Goal: Transaction & Acquisition: Book appointment/travel/reservation

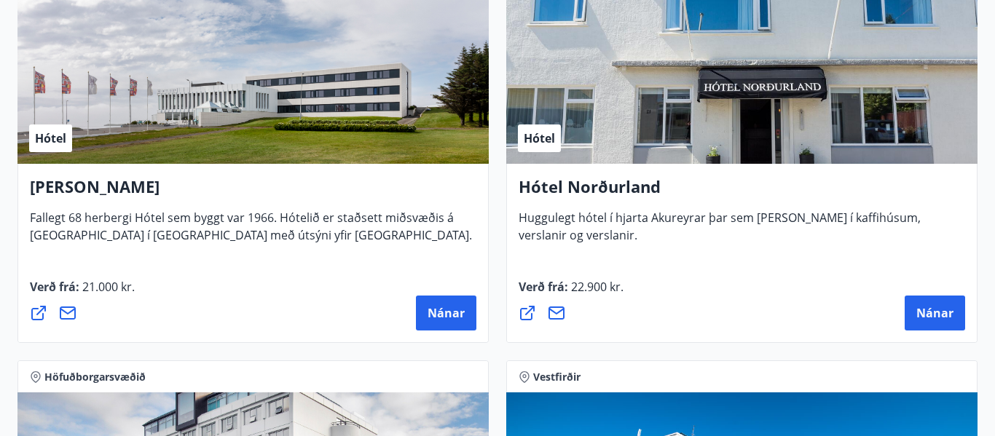
scroll to position [3204, 0]
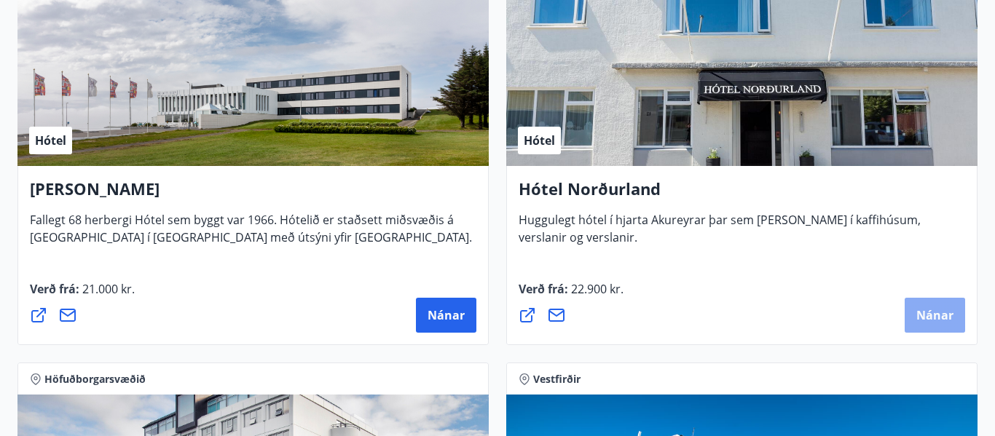
click at [929, 318] on font "Nánar" at bounding box center [934, 315] width 37 height 16
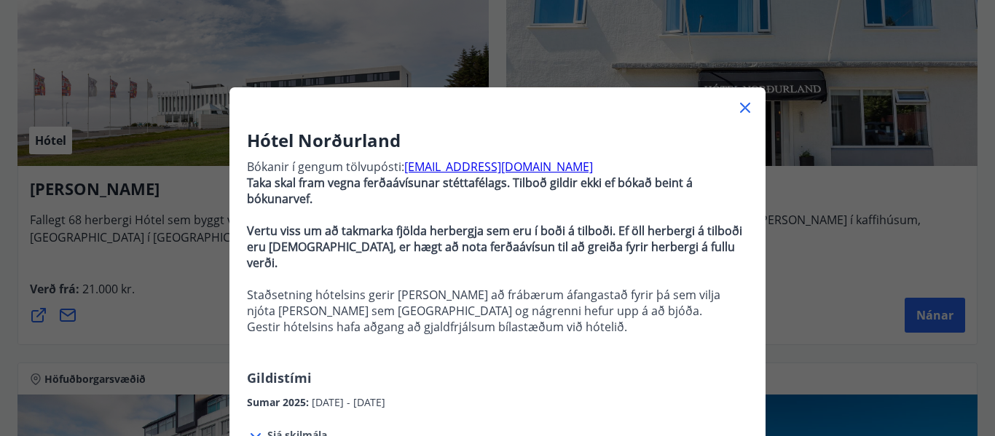
click at [746, 111] on icon at bounding box center [744, 107] width 17 height 17
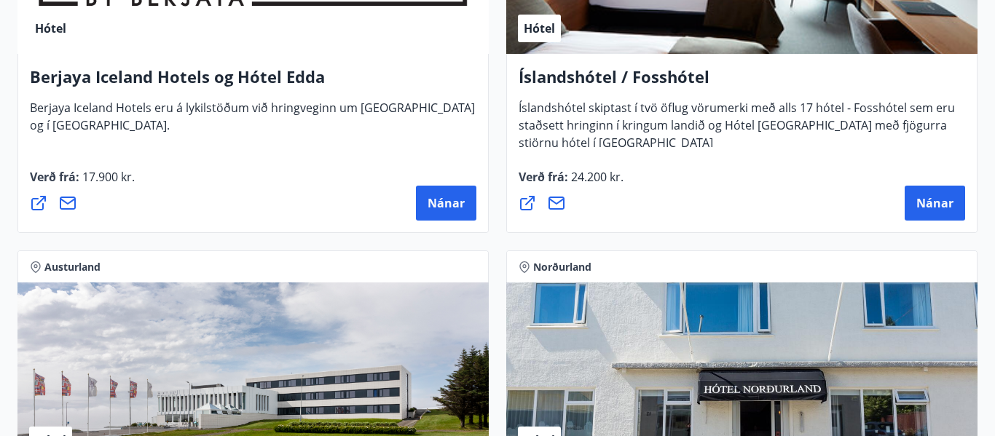
scroll to position [2883, 0]
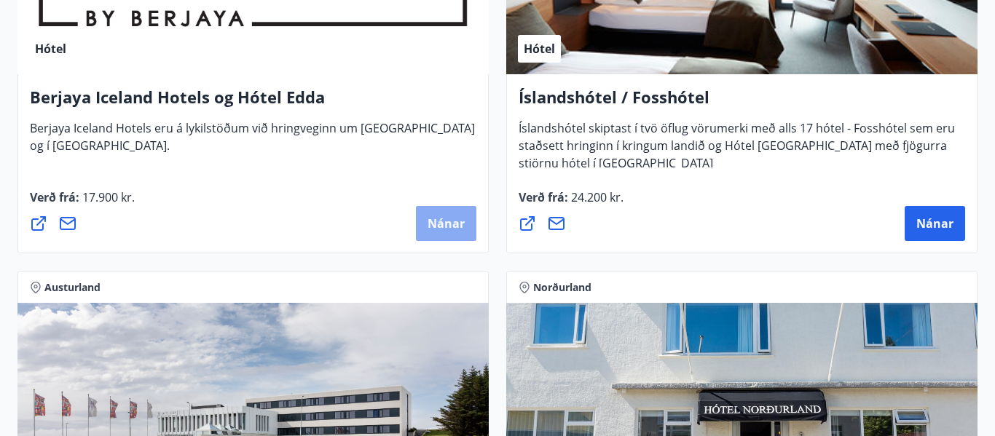
click at [452, 229] on font "Nánar" at bounding box center [445, 224] width 37 height 16
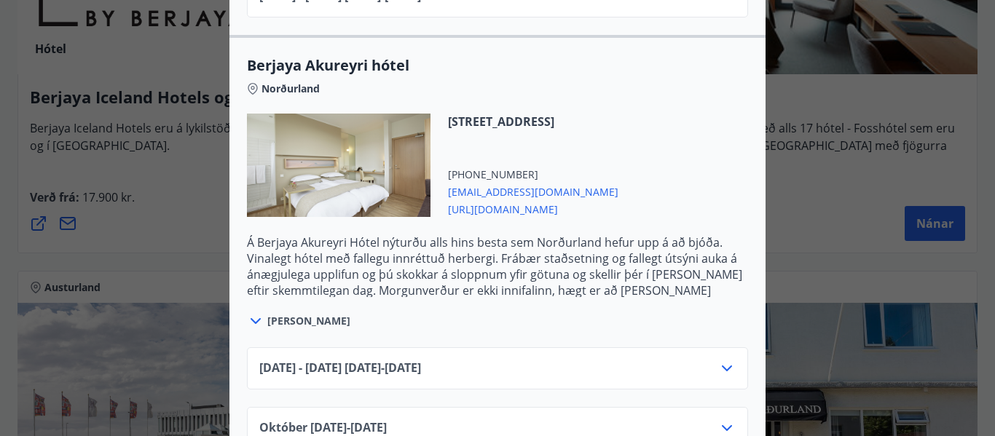
scroll to position [783, 0]
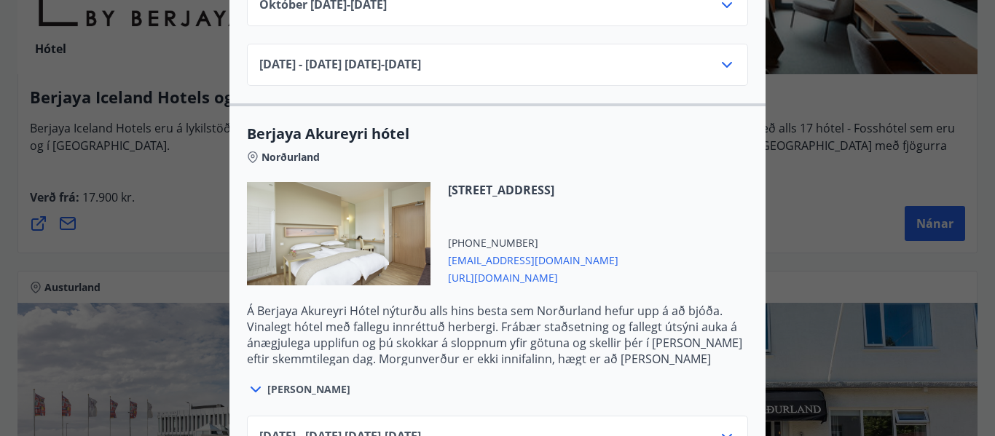
click at [558, 271] on font "https://www.icelandhotelcollectionbyberjaya.com/is" at bounding box center [503, 278] width 110 height 14
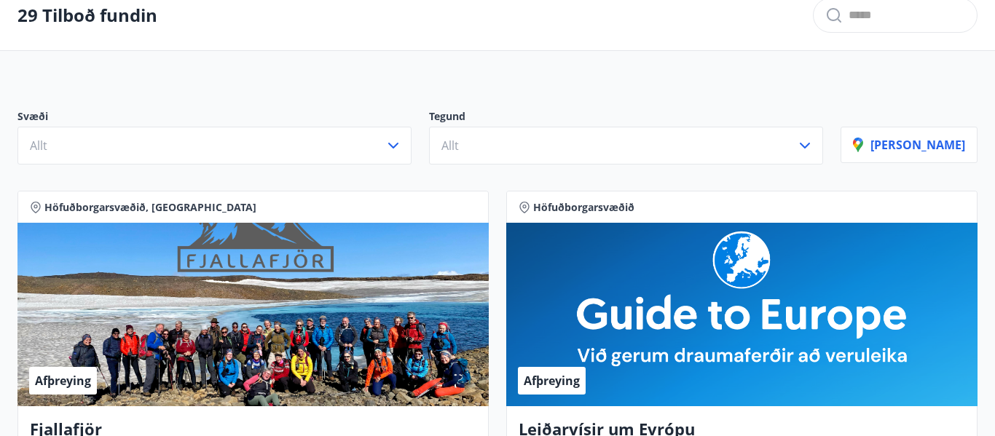
scroll to position [58, 0]
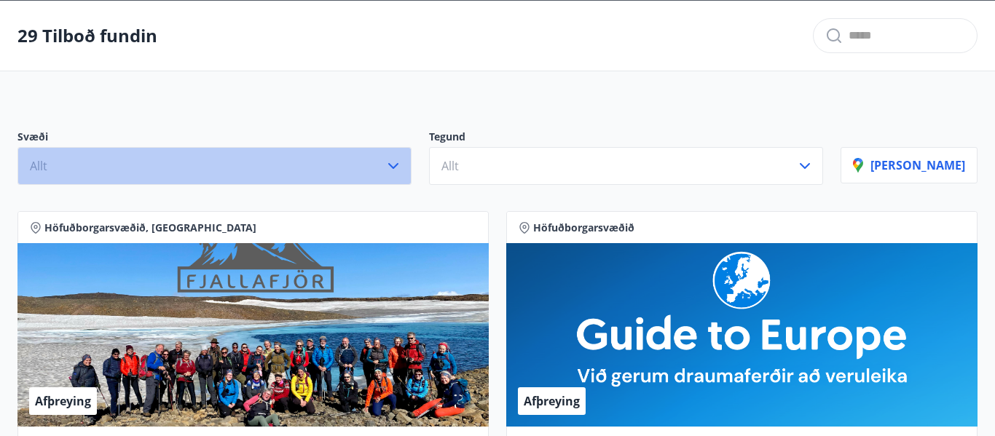
click at [402, 162] on icon "button" at bounding box center [392, 165] width 17 height 17
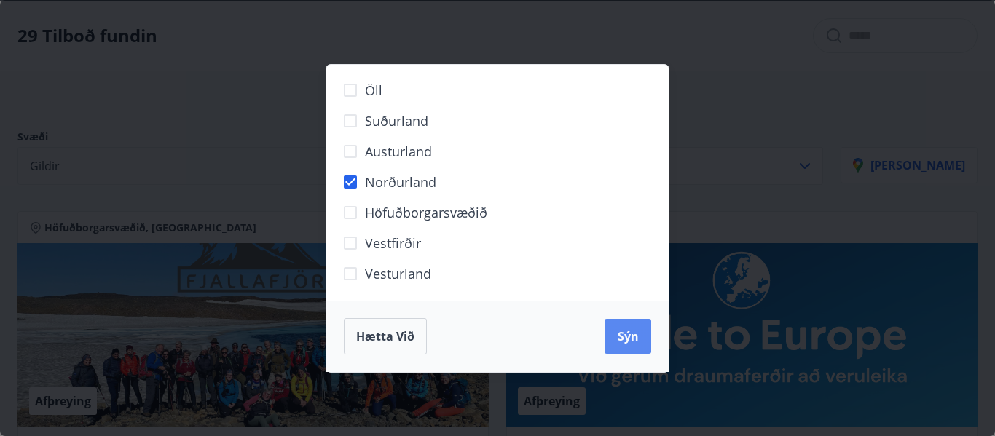
click at [622, 333] on font "Sýn" at bounding box center [627, 336] width 21 height 16
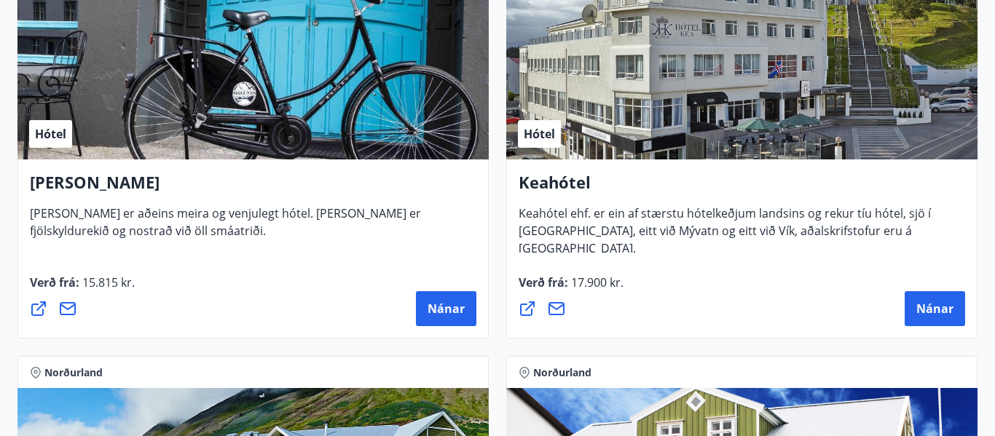
scroll to position [408, 0]
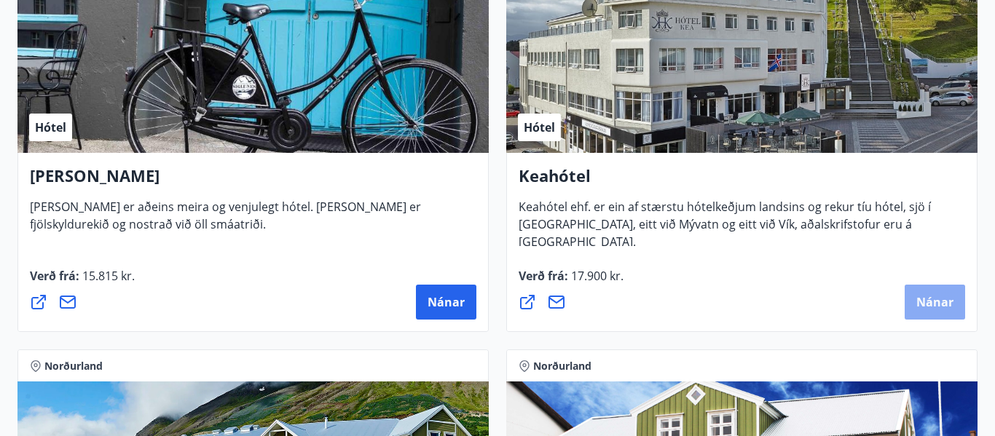
click at [936, 298] on font "Nánar" at bounding box center [934, 302] width 37 height 16
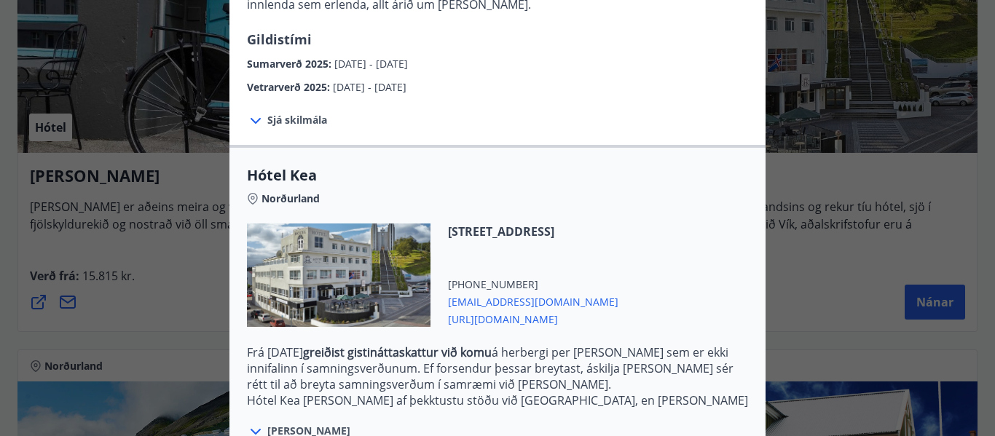
scroll to position [262, 0]
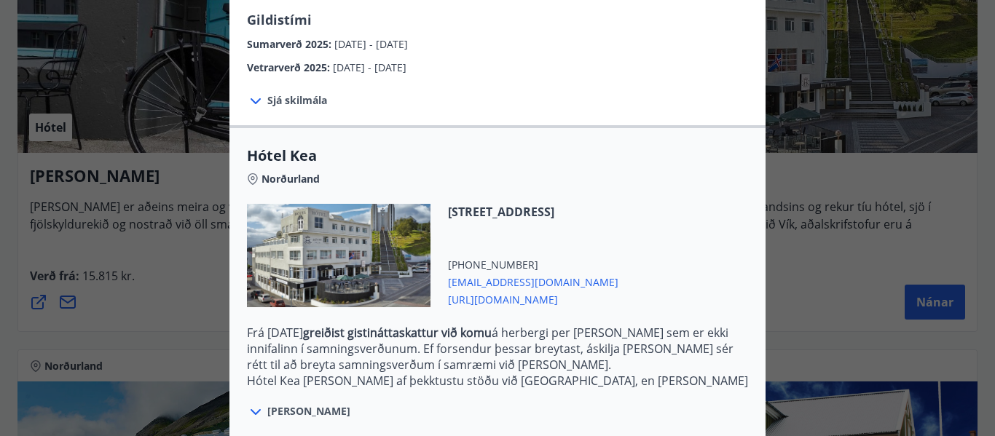
click at [521, 293] on font "[URL][DOMAIN_NAME]" at bounding box center [503, 300] width 110 height 14
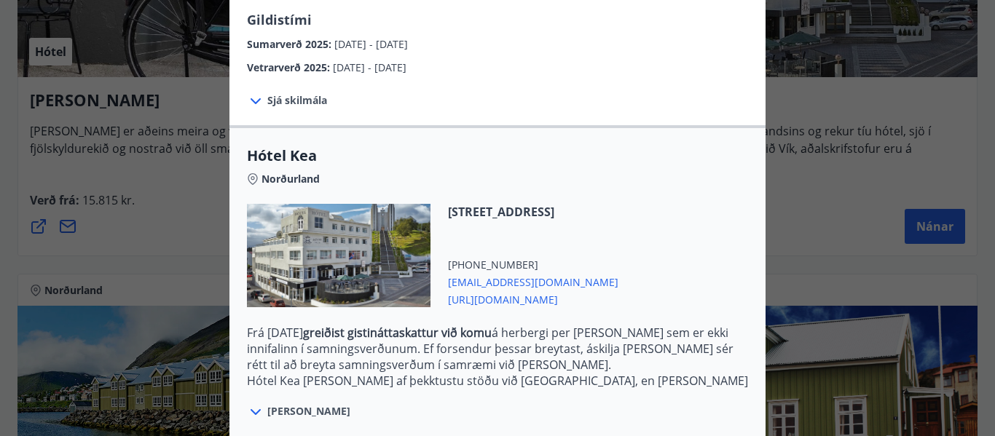
scroll to position [58, 0]
